Goal: Information Seeking & Learning: Understand process/instructions

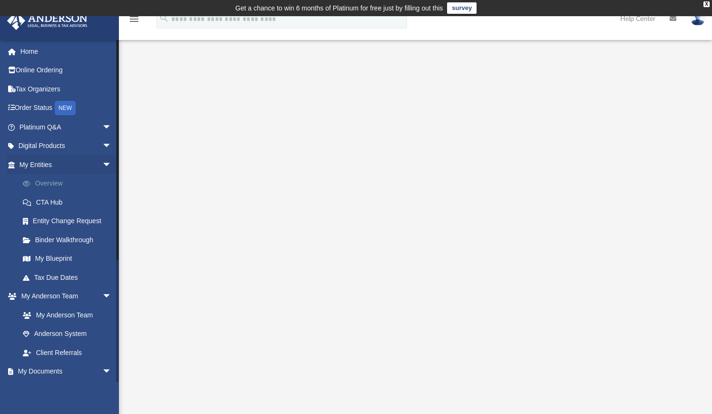
click at [55, 179] on link "Overview" at bounding box center [69, 183] width 113 height 19
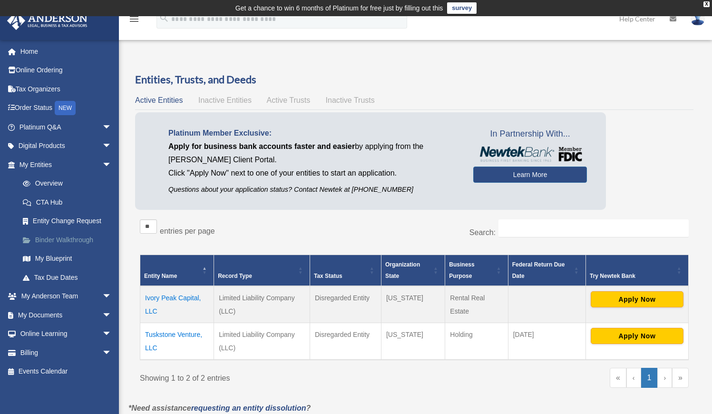
click at [75, 240] on link "Binder Walkthrough" at bounding box center [69, 239] width 113 height 19
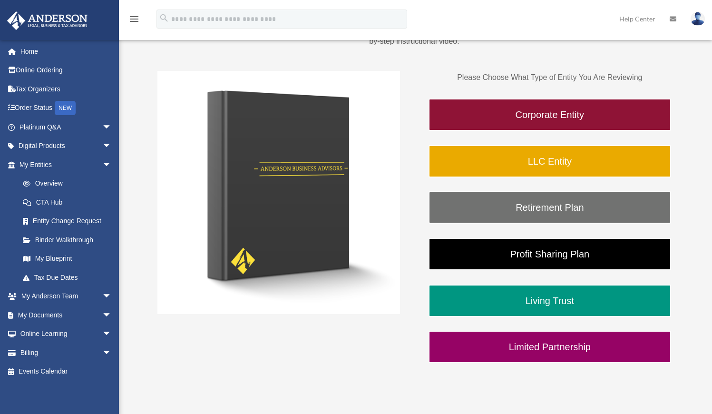
scroll to position [137, 0]
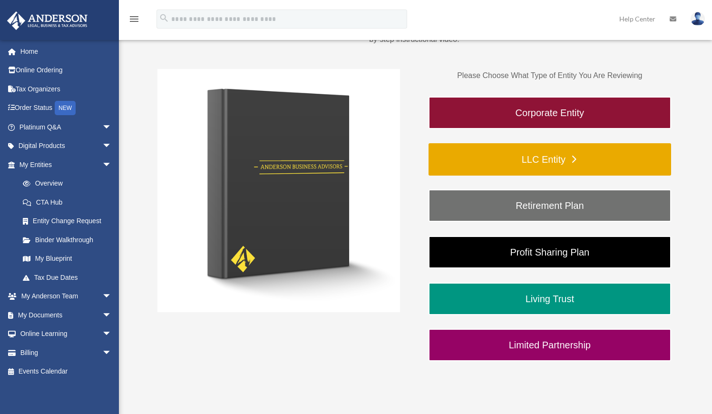
click at [495, 152] on link "LLC Entity" at bounding box center [549, 159] width 243 height 32
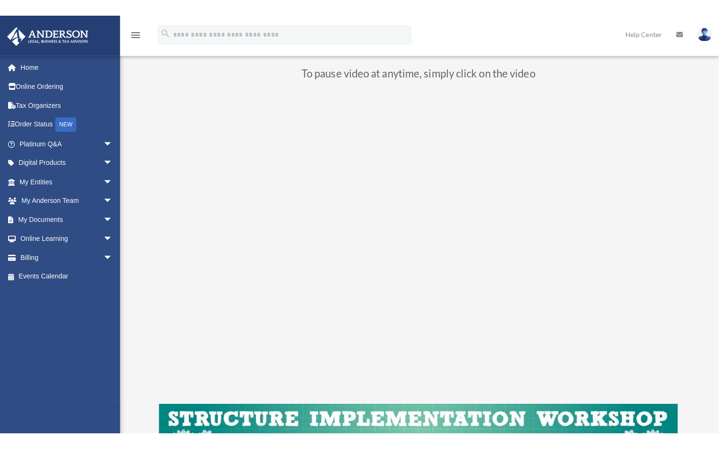
scroll to position [96, 0]
